Goal: Information Seeking & Learning: Learn about a topic

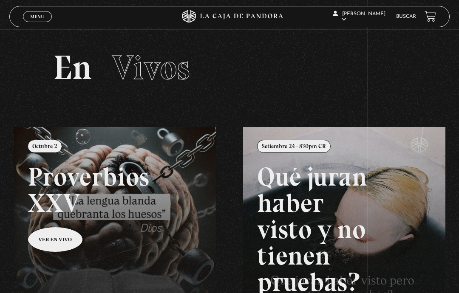
click at [36, 19] on span "Menu" at bounding box center [37, 16] width 14 height 5
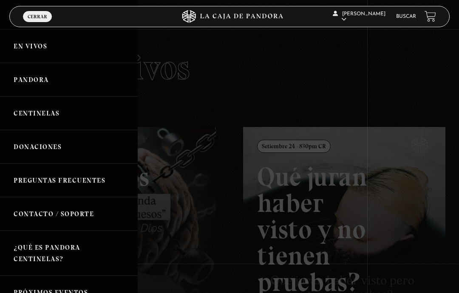
click at [25, 78] on link "Pandora" at bounding box center [69, 80] width 138 height 34
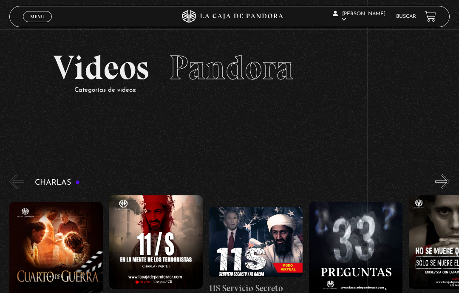
click at [19, 186] on button "«" at bounding box center [16, 181] width 15 height 15
click at [66, 179] on div "Charlas Cuarto de Guerra 11S En la Mente de los Terroristas 11S Servicio Secret…" at bounding box center [233, 245] width 449 height 147
click at [21, 187] on button "«" at bounding box center [16, 181] width 15 height 15
click at [40, 22] on span "Cerrar" at bounding box center [38, 24] width 20 height 6
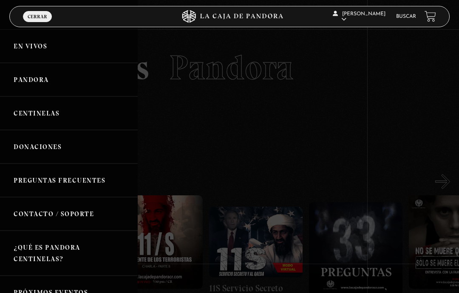
click at [72, 53] on link "En vivos" at bounding box center [69, 46] width 138 height 34
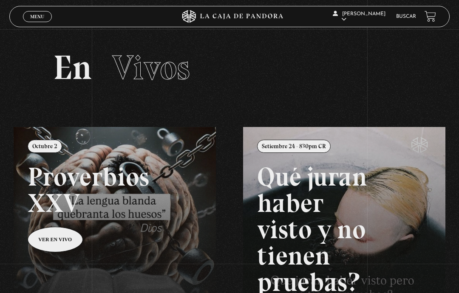
click at [239, 16] on icon at bounding box center [229, 16] width 138 height 13
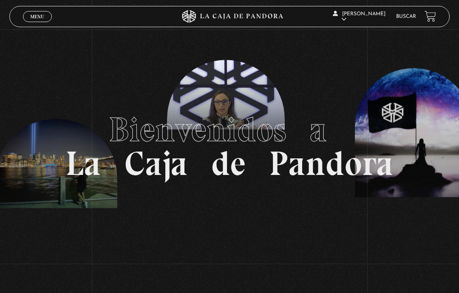
click at [31, 19] on span "Menu" at bounding box center [37, 16] width 14 height 5
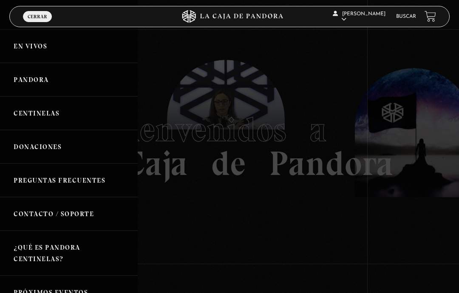
click at [73, 51] on link "En vivos" at bounding box center [69, 46] width 138 height 34
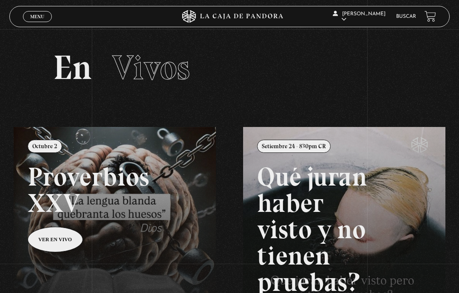
click at [409, 17] on link "Buscar" at bounding box center [406, 16] width 20 height 5
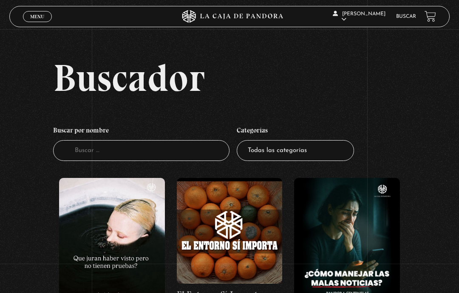
click at [407, 17] on link "Buscar" at bounding box center [406, 16] width 20 height 5
click at [169, 159] on input "Buscador" at bounding box center [141, 150] width 176 height 21
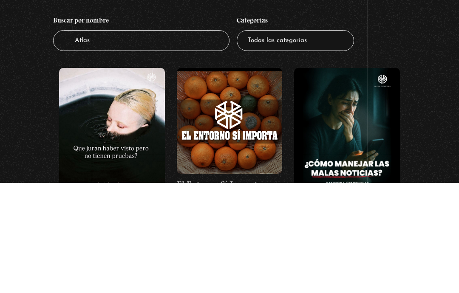
type input "Atlas"
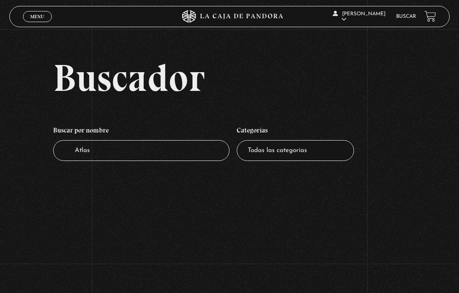
click at [120, 160] on input "Atlas" at bounding box center [141, 150] width 176 height 21
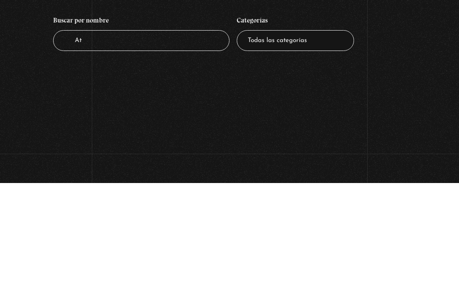
type input "A"
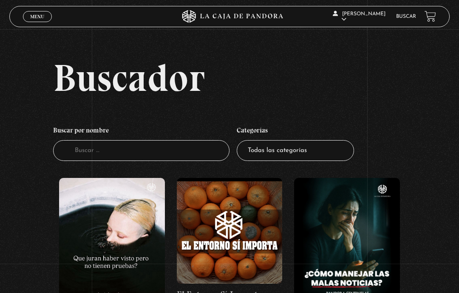
click at [32, 18] on span "Menu" at bounding box center [37, 16] width 14 height 5
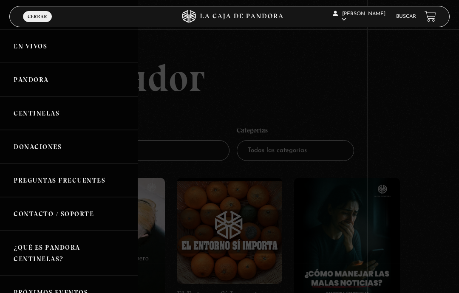
click at [29, 48] on link "En vivos" at bounding box center [69, 46] width 138 height 34
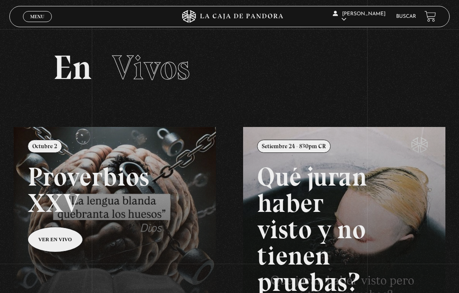
click at [406, 19] on link "Buscar" at bounding box center [406, 16] width 20 height 5
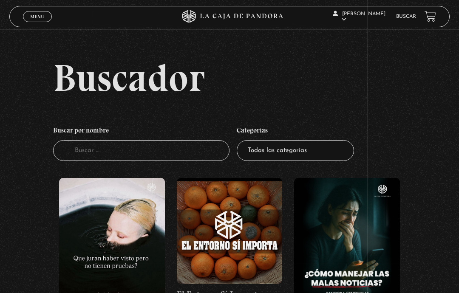
click at [182, 159] on input "Buscador" at bounding box center [141, 150] width 176 height 21
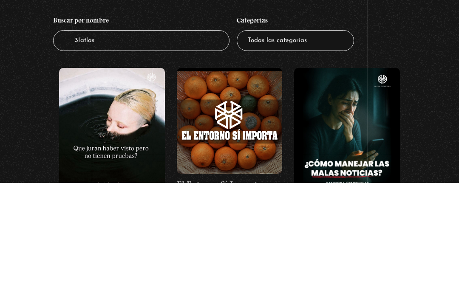
type input "3Iatlas"
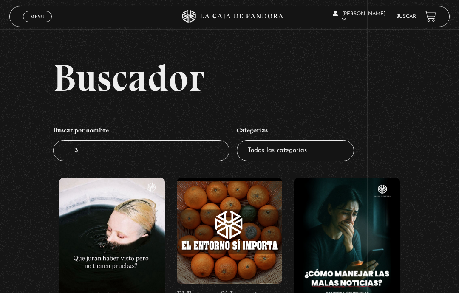
click at [148, 160] on input "3" at bounding box center [141, 150] width 176 height 21
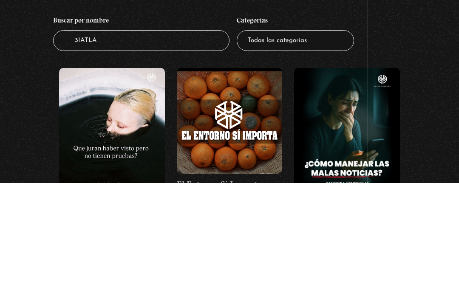
type input "3IATLAS"
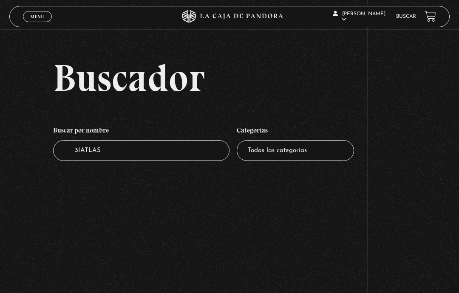
click at [35, 19] on span "Menu" at bounding box center [37, 16] width 14 height 5
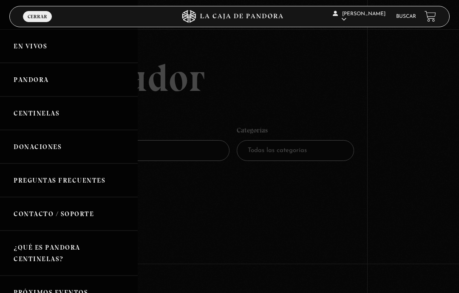
click at [32, 45] on link "En vivos" at bounding box center [69, 46] width 138 height 34
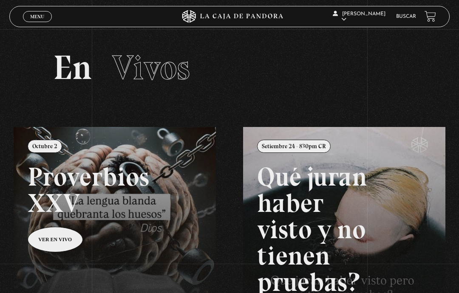
click at [408, 17] on link "Buscar" at bounding box center [406, 16] width 20 height 5
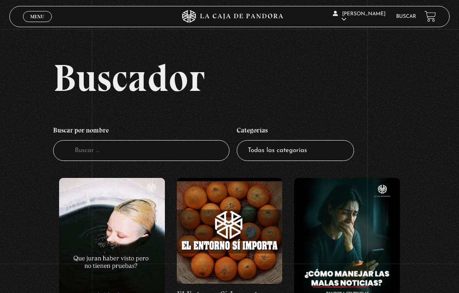
click at [26, 19] on link "Menu Cerrar" at bounding box center [37, 16] width 29 height 11
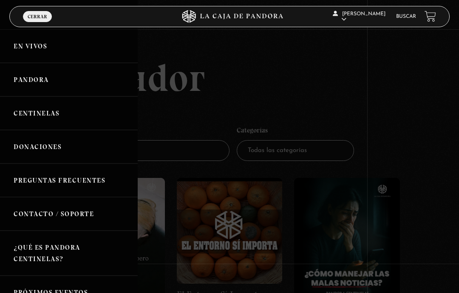
click at [24, 52] on link "En vivos" at bounding box center [69, 46] width 138 height 34
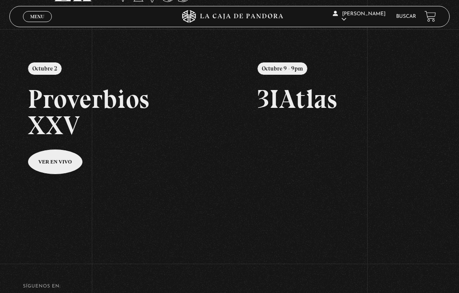
scroll to position [77, 0]
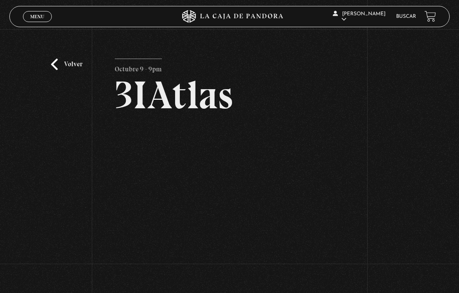
click at [392, 172] on div "Volver [DATE] - 9pm 3IAtlas" at bounding box center [229, 151] width 459 height 244
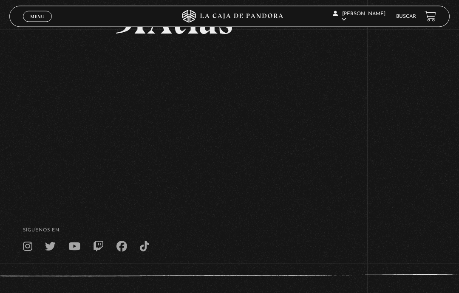
scroll to position [2, 0]
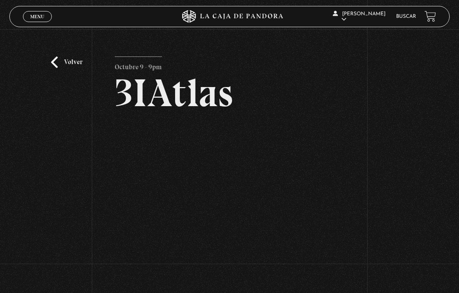
click at [40, 170] on div "Volver [DATE] - 9pm 3IAtlas" at bounding box center [229, 149] width 459 height 244
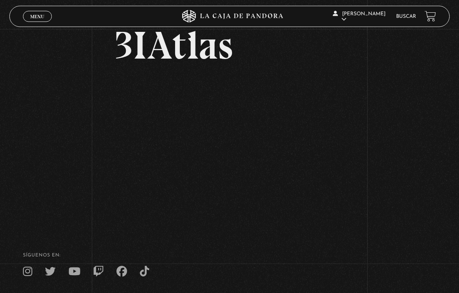
scroll to position [65, 0]
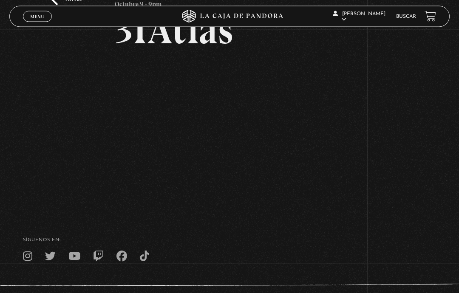
click at [385, 208] on div "Volver [DATE] - 9pm 3IAtlas" at bounding box center [229, 87] width 459 height 244
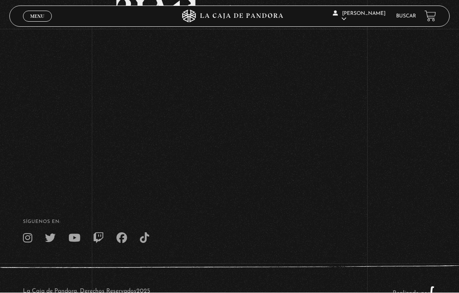
scroll to position [0, 0]
